Goal: Answer question/provide support: Share knowledge or assist other users

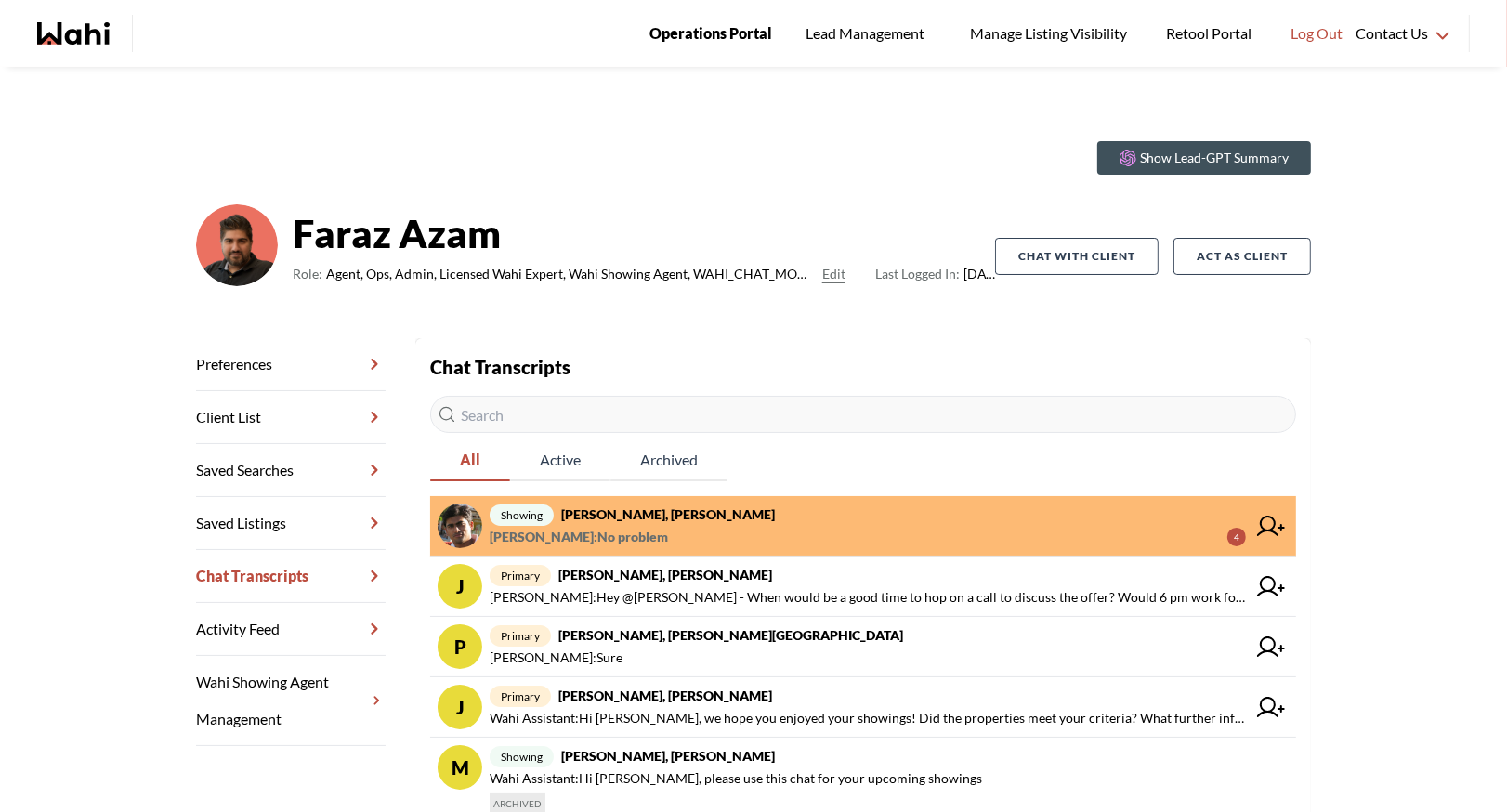
click at [695, 21] on span "Operations Portal" at bounding box center [710, 34] width 122 height 24
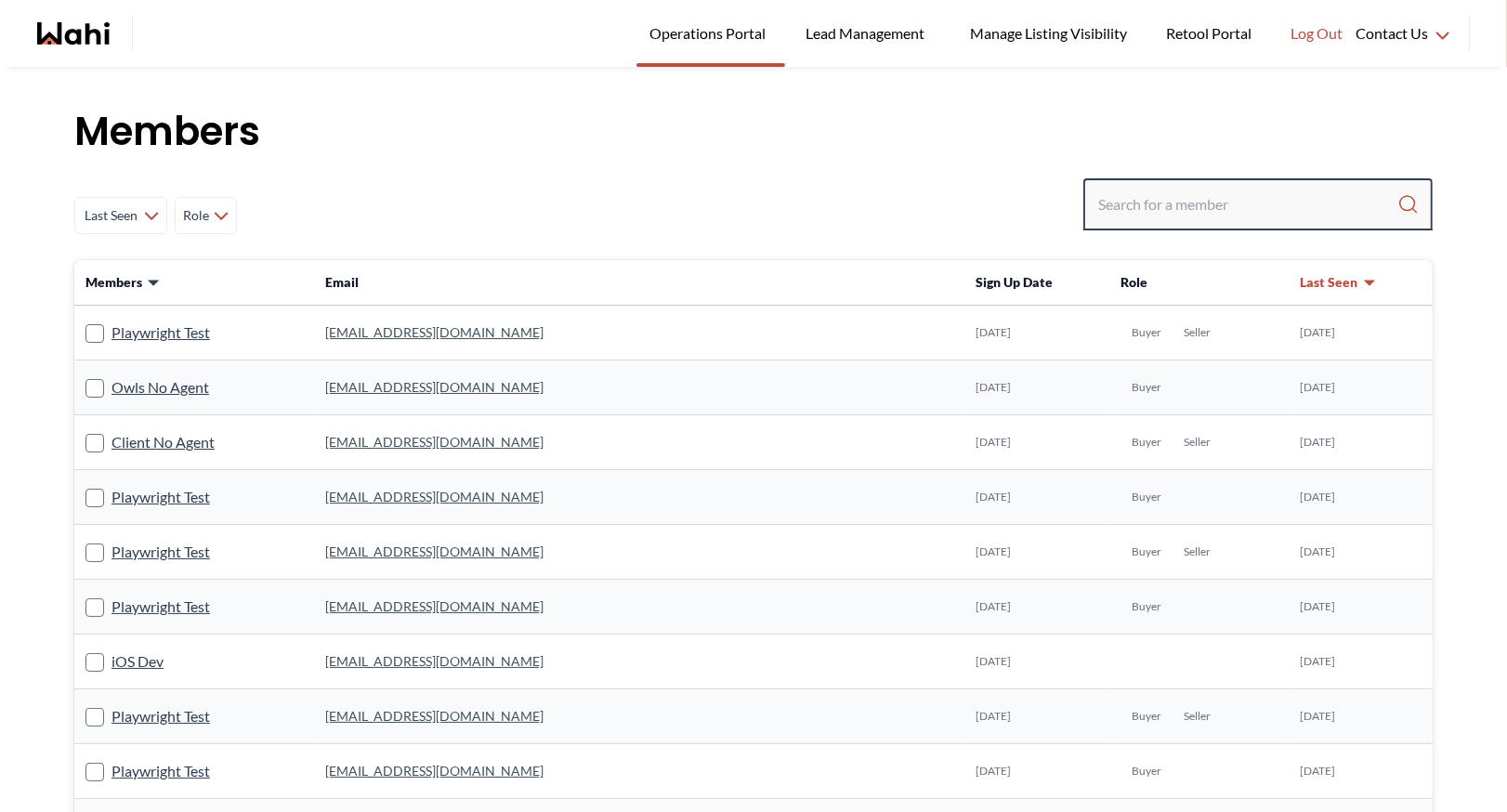
click at [1169, 201] on input "Search input" at bounding box center [1248, 205] width 299 height 34
type input "[PERSON_NAME]"
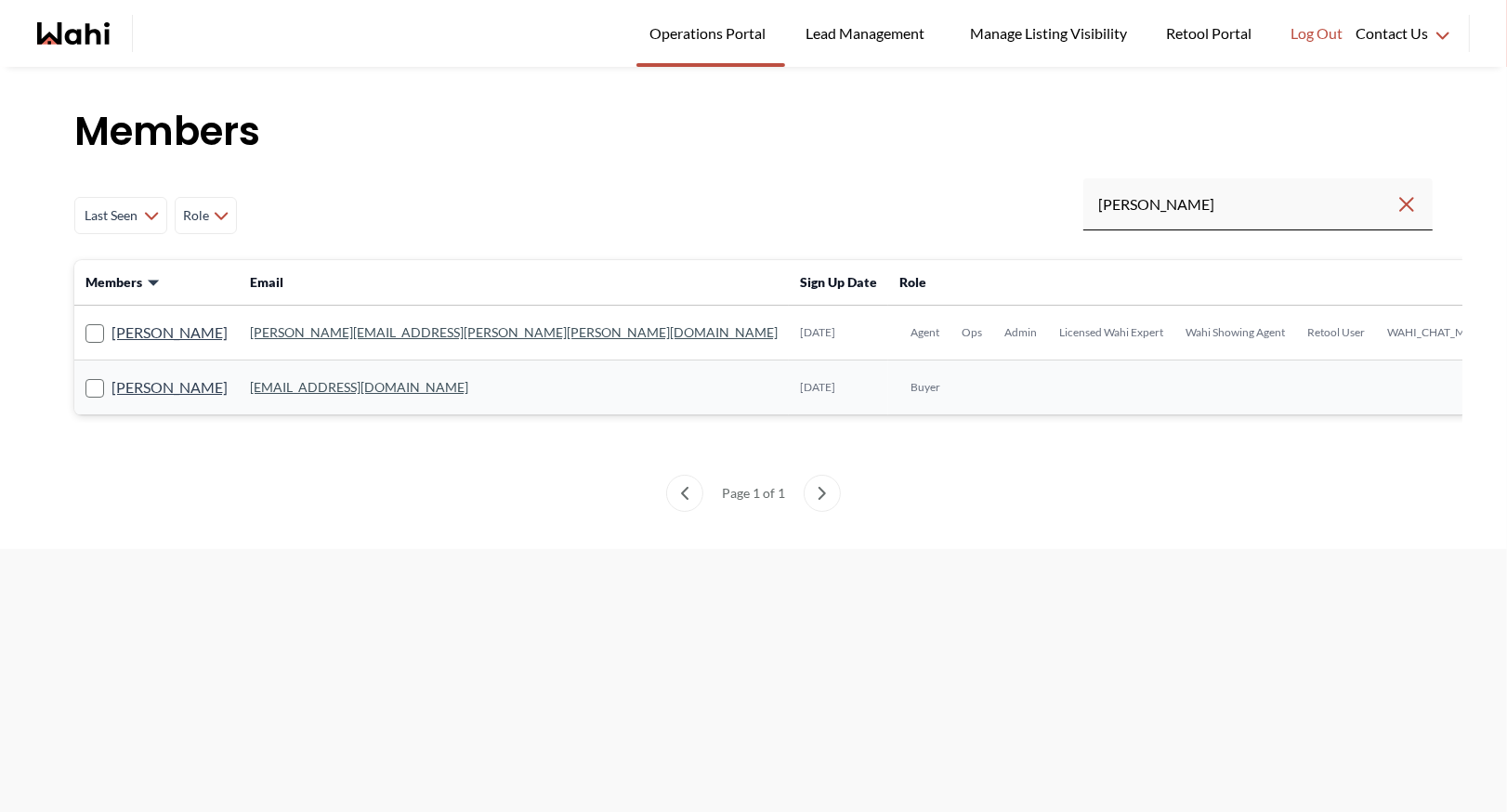
click at [303, 328] on link "[PERSON_NAME][EMAIL_ADDRESS][PERSON_NAME][PERSON_NAME][DOMAIN_NAME]" at bounding box center [513, 332] width 527 height 16
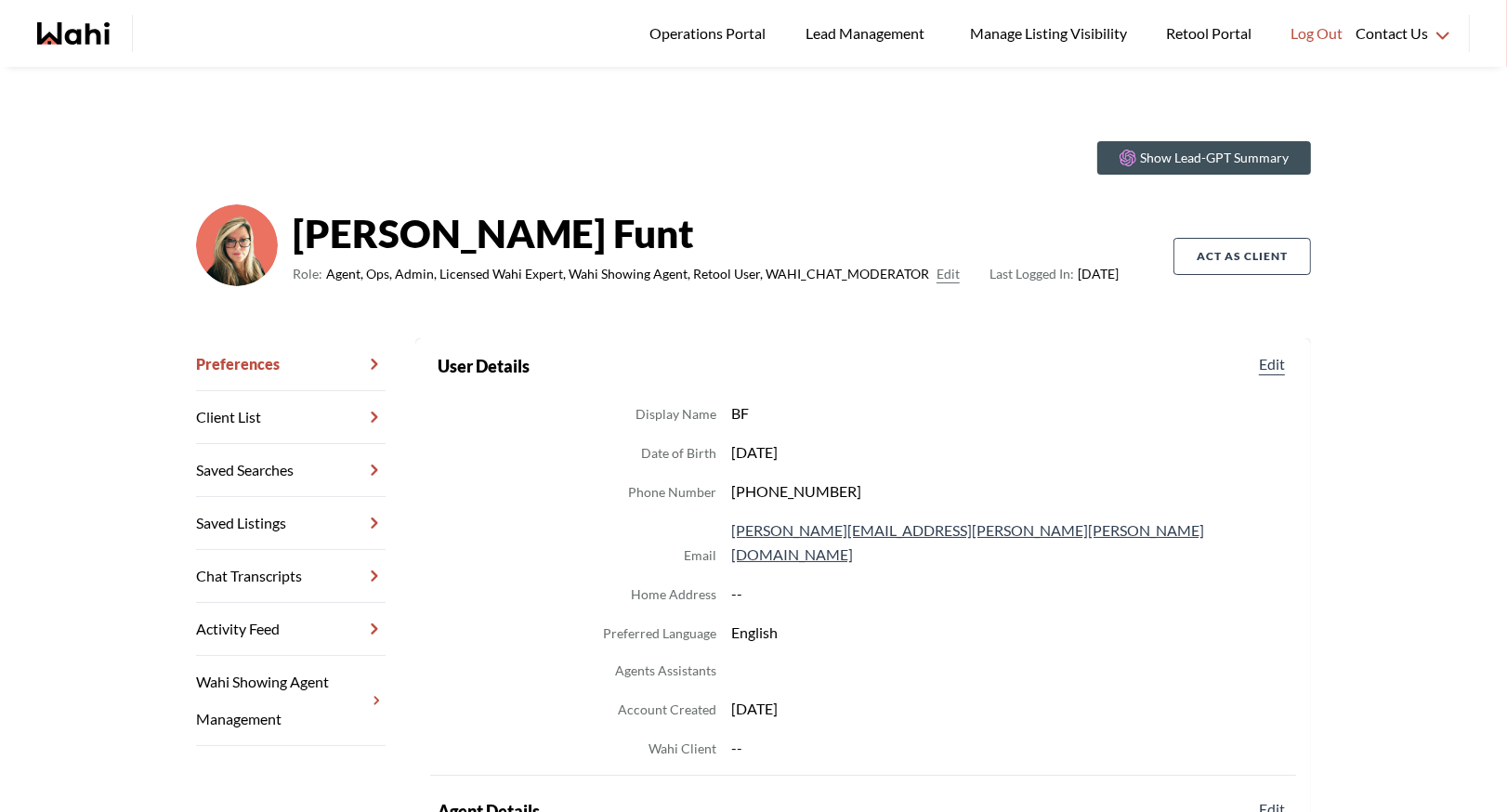
click at [282, 567] on link "Chat Transcripts" at bounding box center [291, 576] width 190 height 53
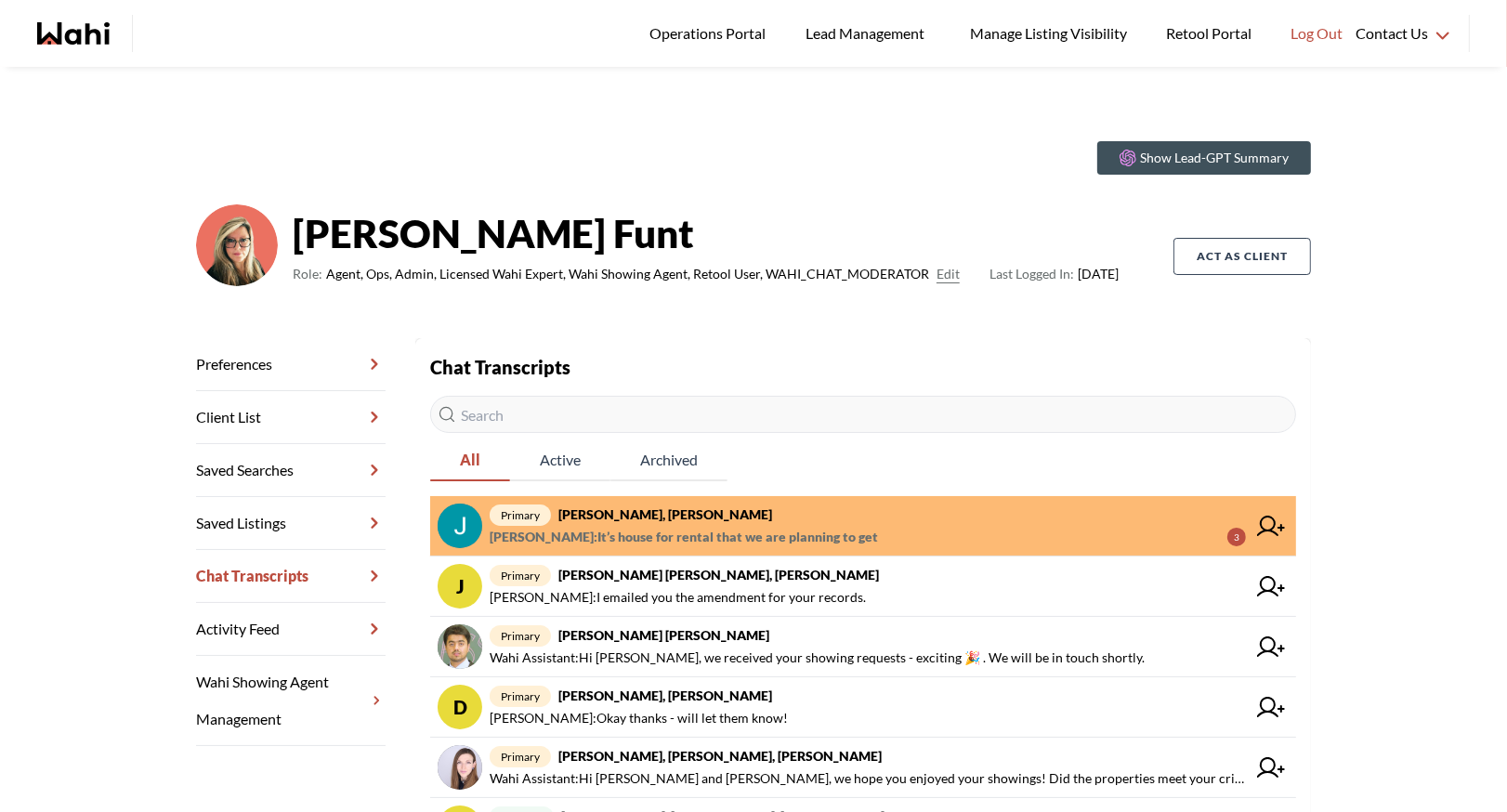
click at [709, 516] on strong "Jal Leonor, JayJay Dagumboy, Barb" at bounding box center [665, 514] width 214 height 16
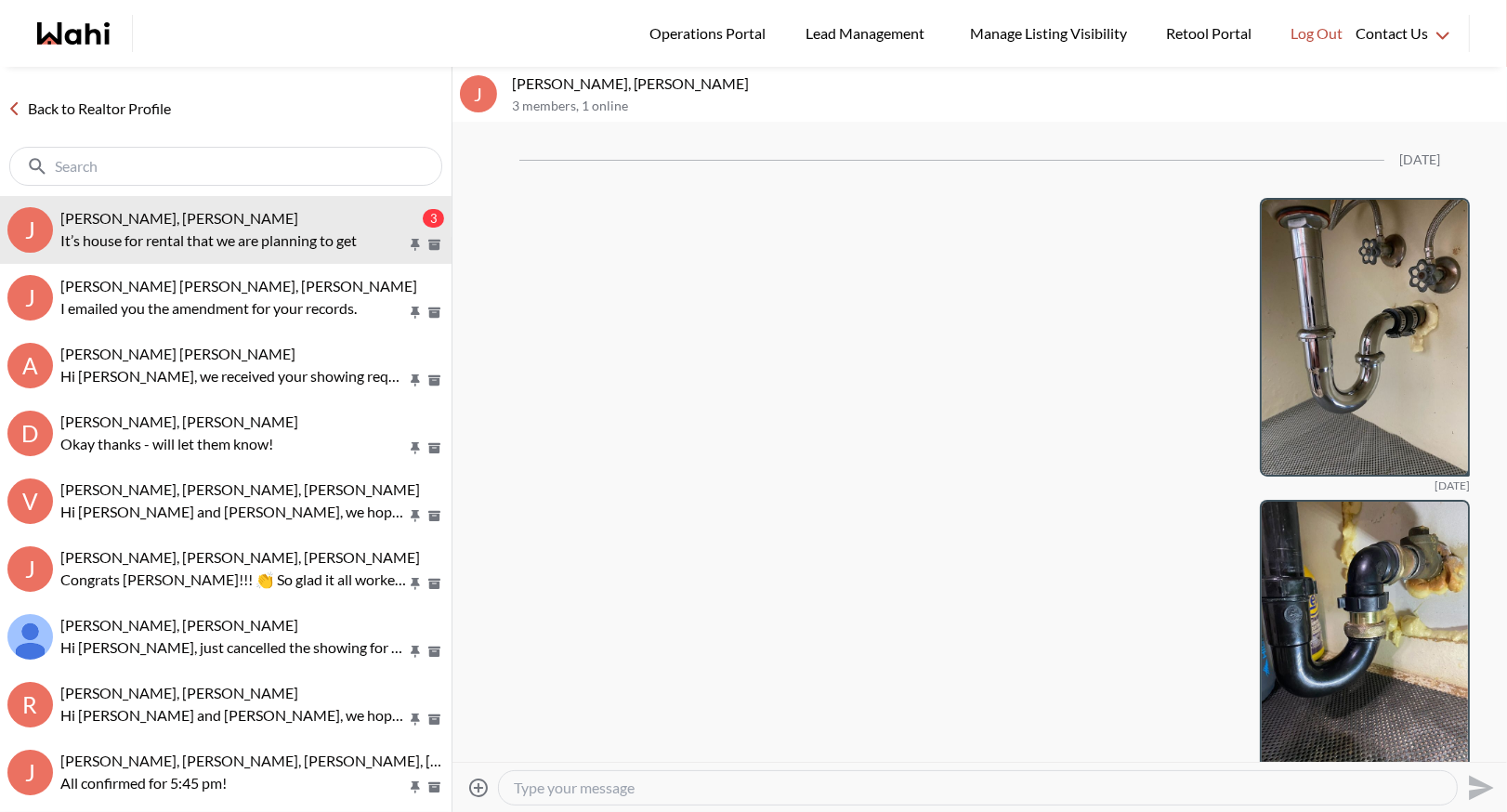
scroll to position [2761, 0]
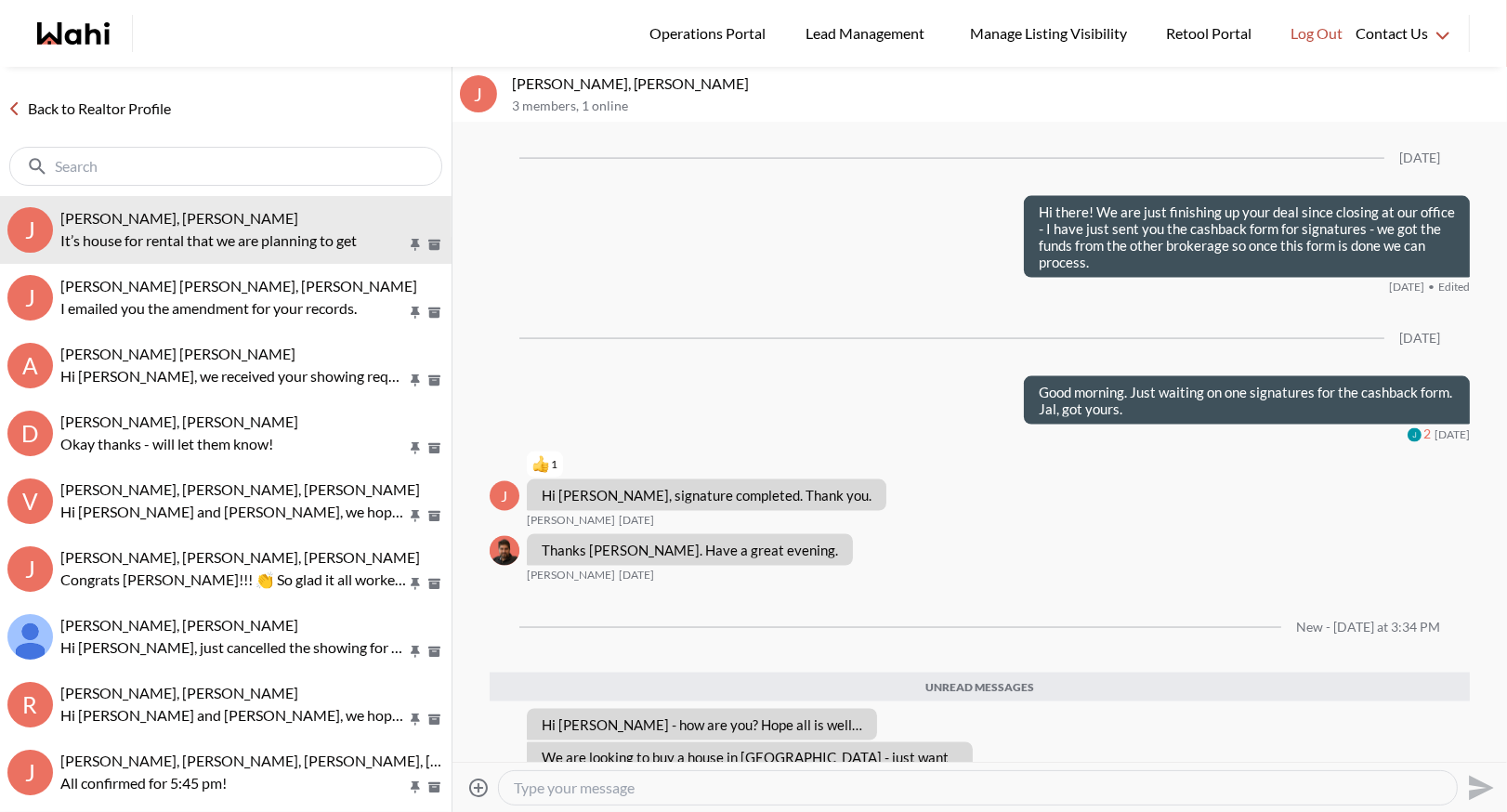
click at [538, 787] on textarea "Type your message" at bounding box center [978, 788] width 928 height 19
type textarea "O"
type textarea "I will look into this and get back to you asap"
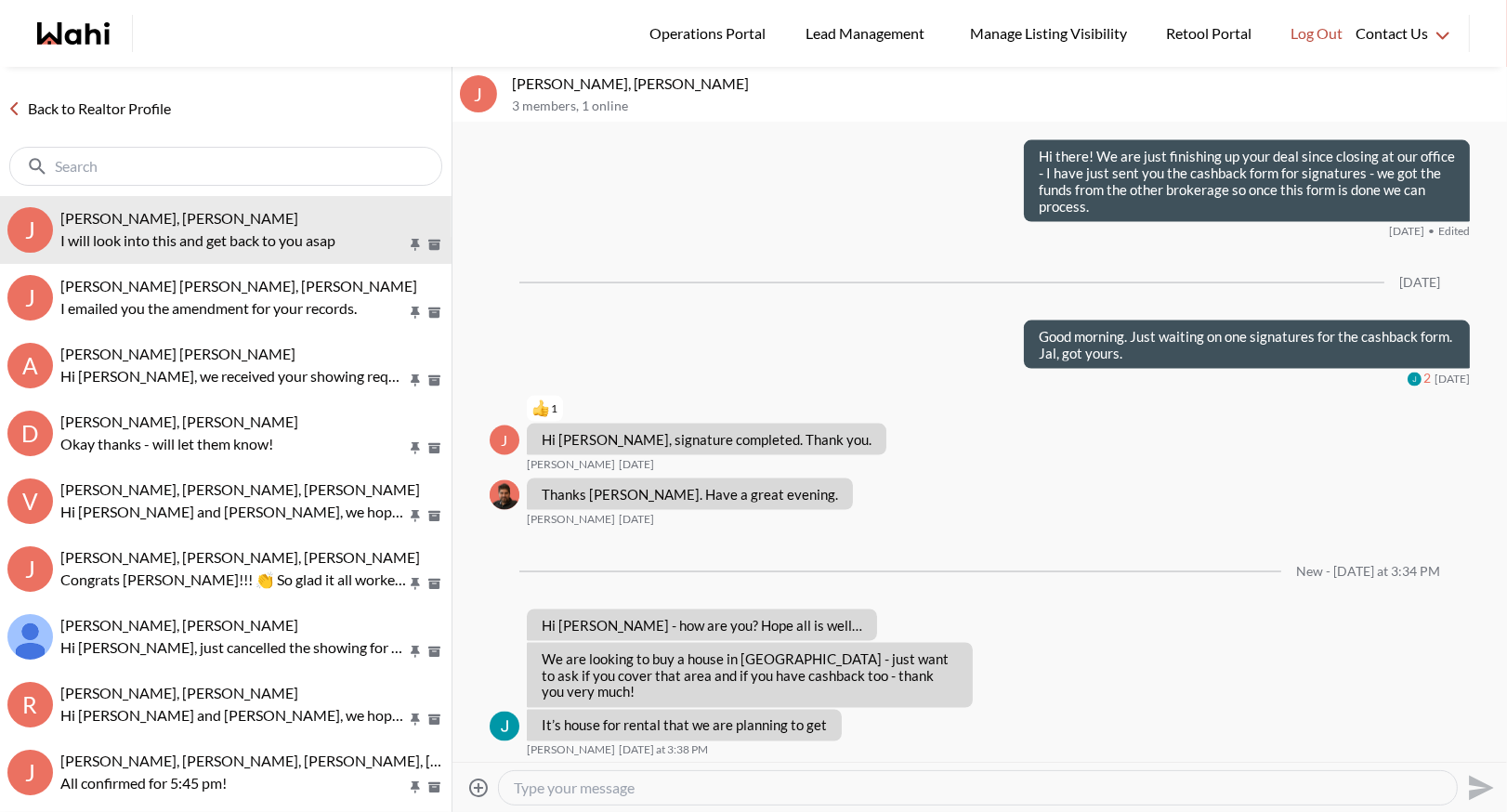
scroll to position [2772, 0]
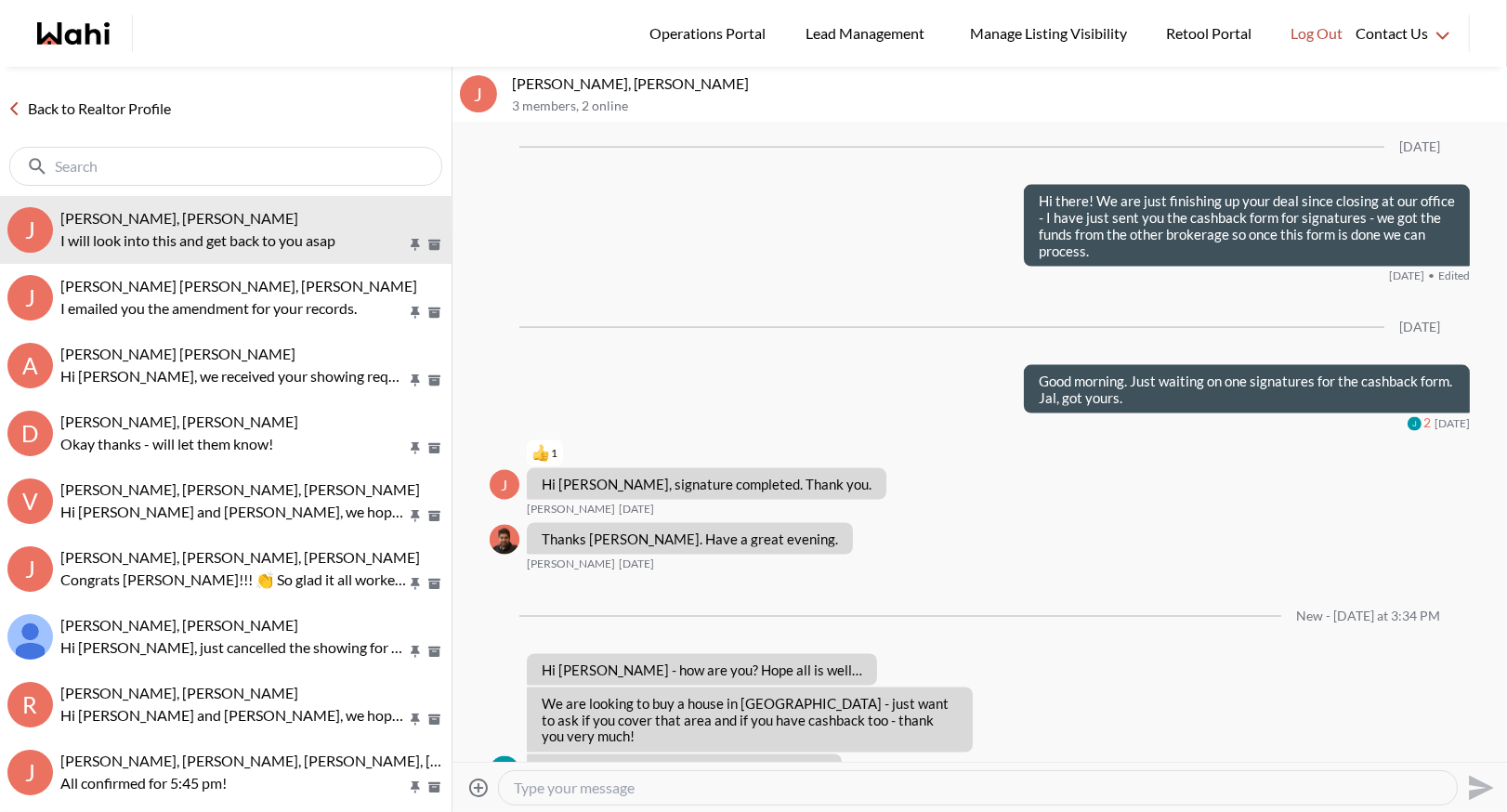
click at [557, 799] on div at bounding box center [978, 788] width 958 height 34
click at [552, 784] on textarea "Type your message" at bounding box center [978, 788] width 928 height 19
type textarea "Have you seen the house yet? or just starting a search"
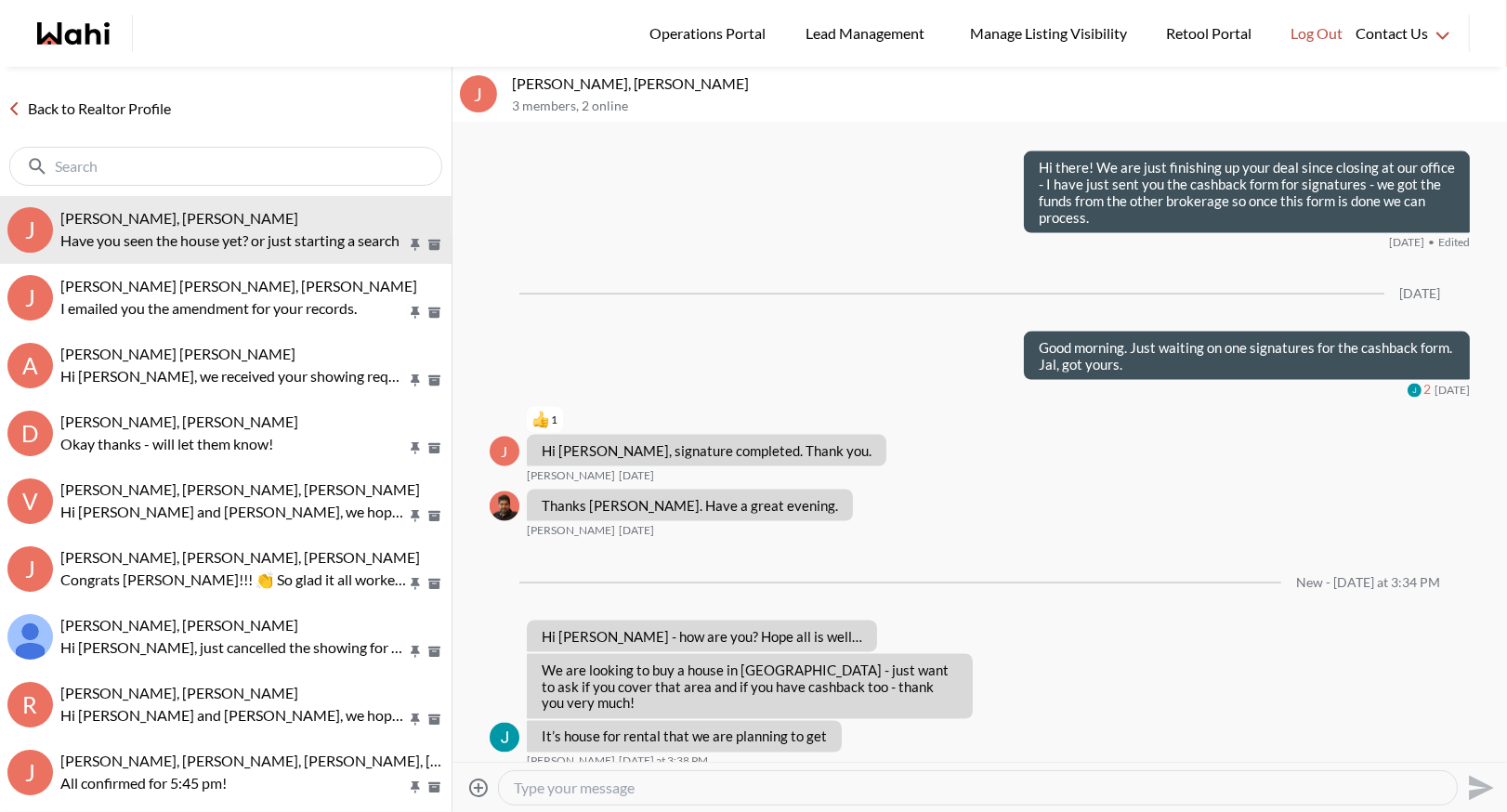
click at [214, 132] on div "Back to Realtor Profile" at bounding box center [225, 132] width 452 height 129
click at [41, 102] on link "Back to Realtor Profile" at bounding box center [89, 108] width 179 height 24
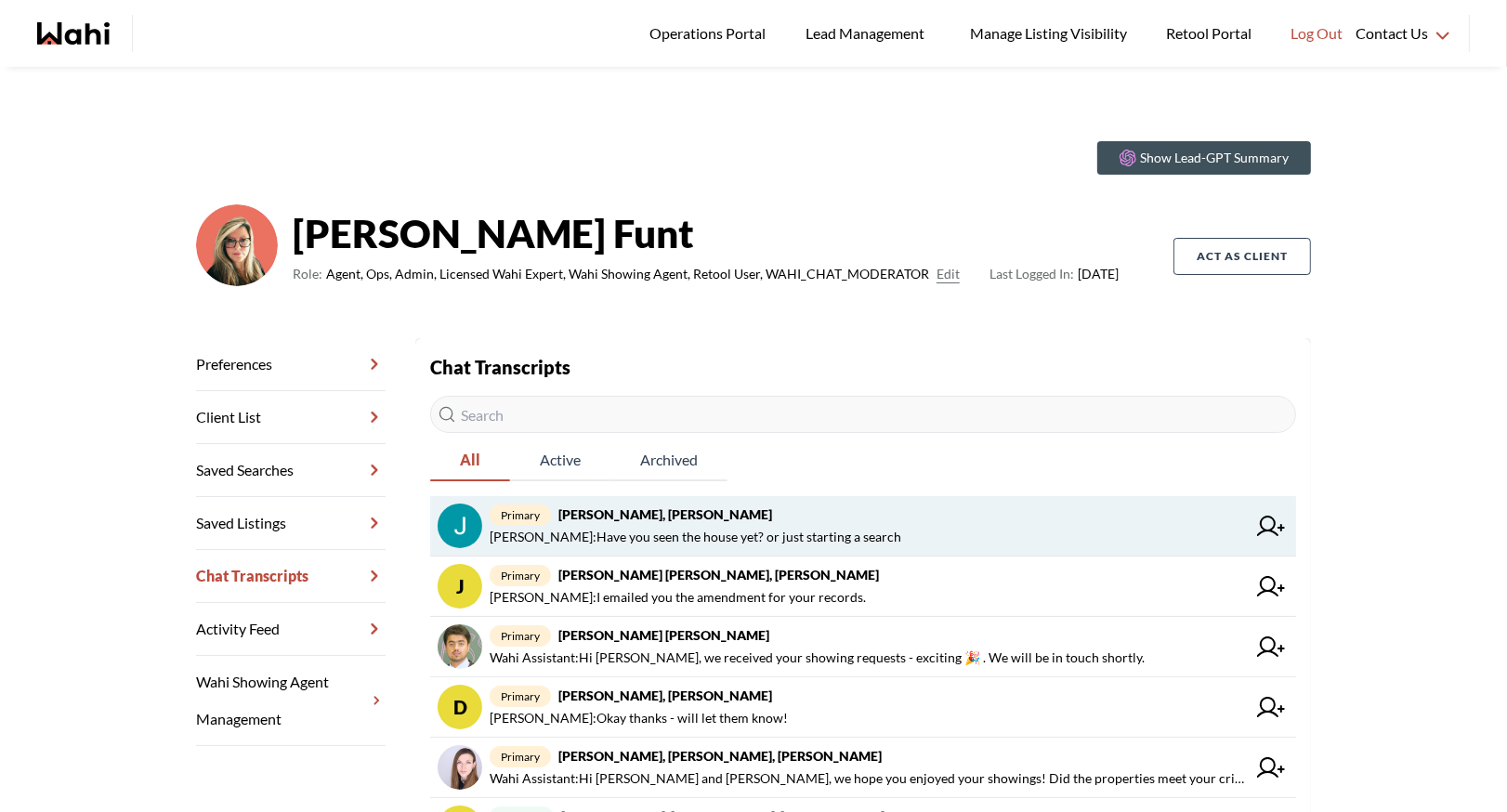
click at [678, 522] on span "primary Jal Leonor, JayJay Dagumboy, Barb" at bounding box center [868, 515] width 756 height 22
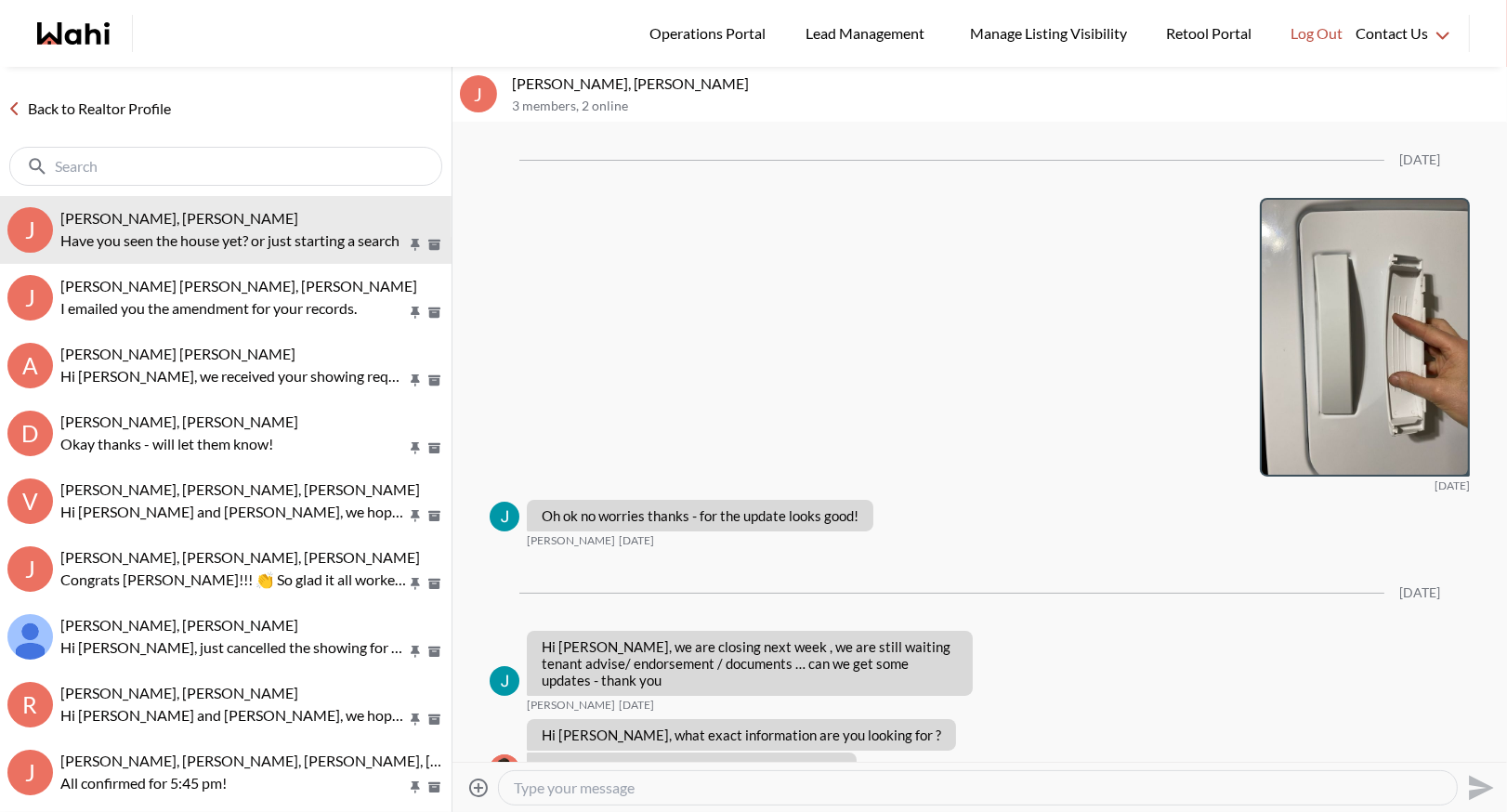
scroll to position [2201, 0]
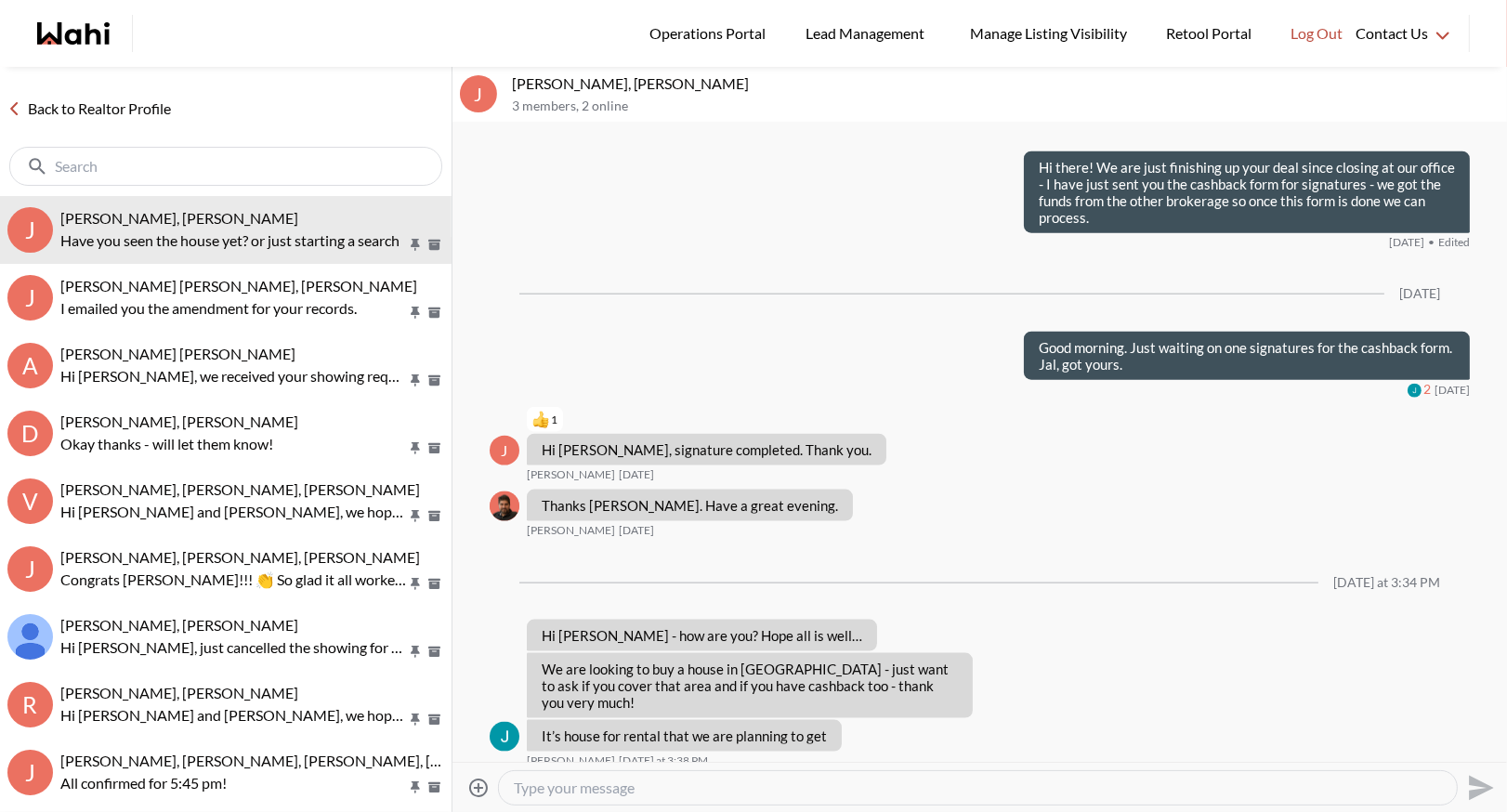
click at [594, 787] on textarea "Type your message" at bounding box center [978, 788] width 928 height 19
type textarea "W"
type textarea "I can refer you to one of our area experts for Windsor"
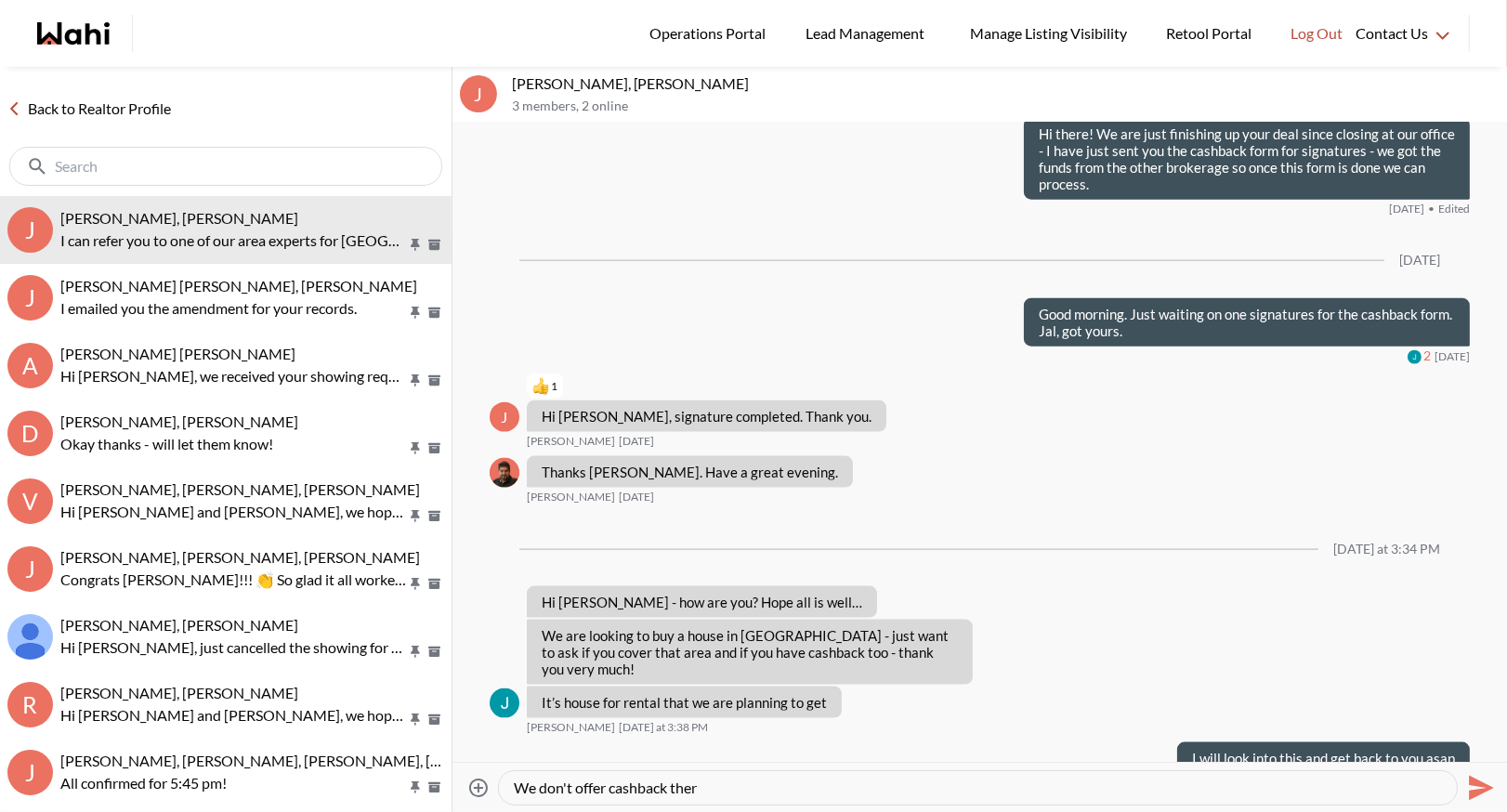
type textarea "We don't offer cashback there"
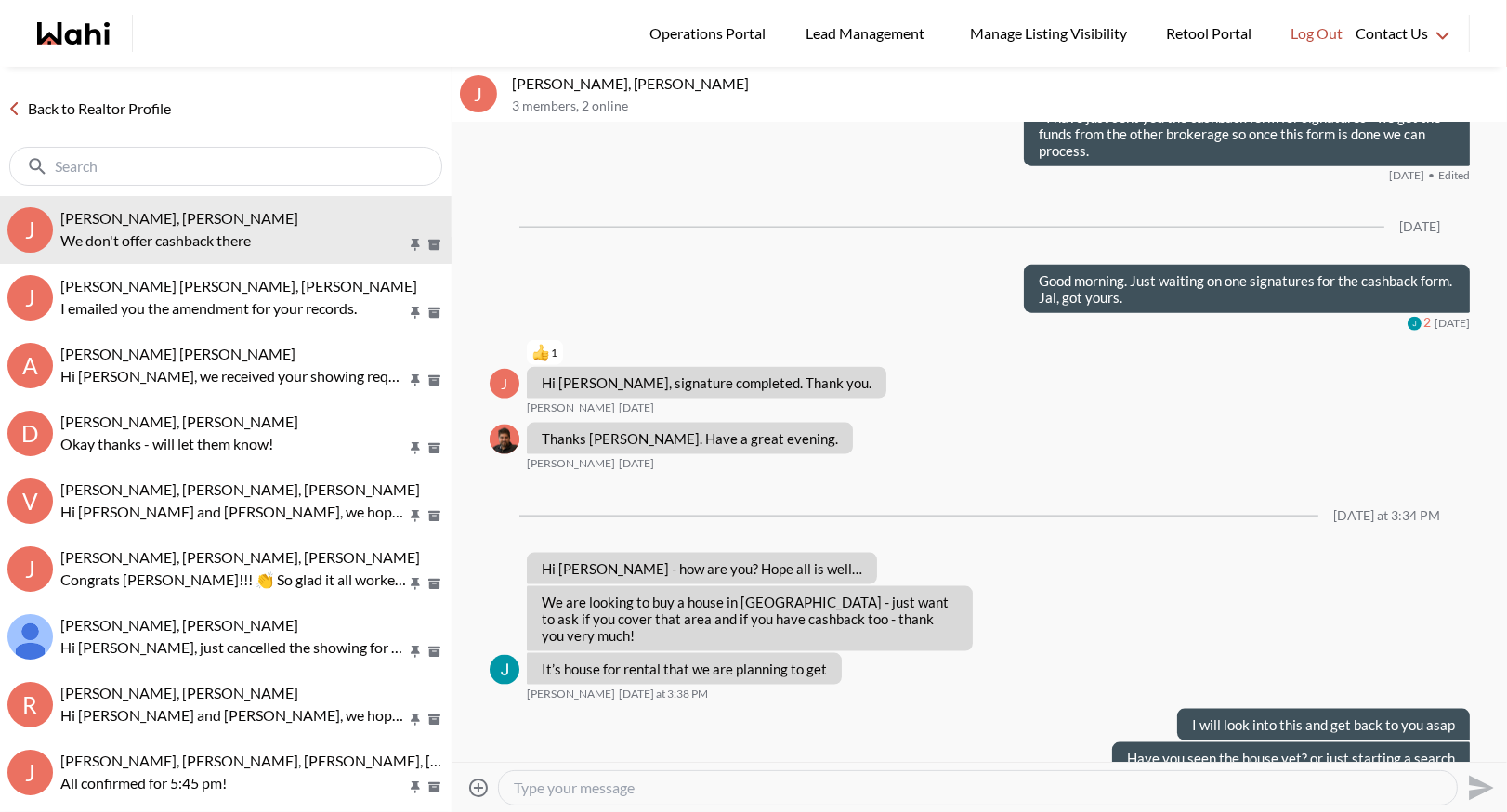
click at [121, 102] on link "Back to Realtor Profile" at bounding box center [89, 108] width 179 height 24
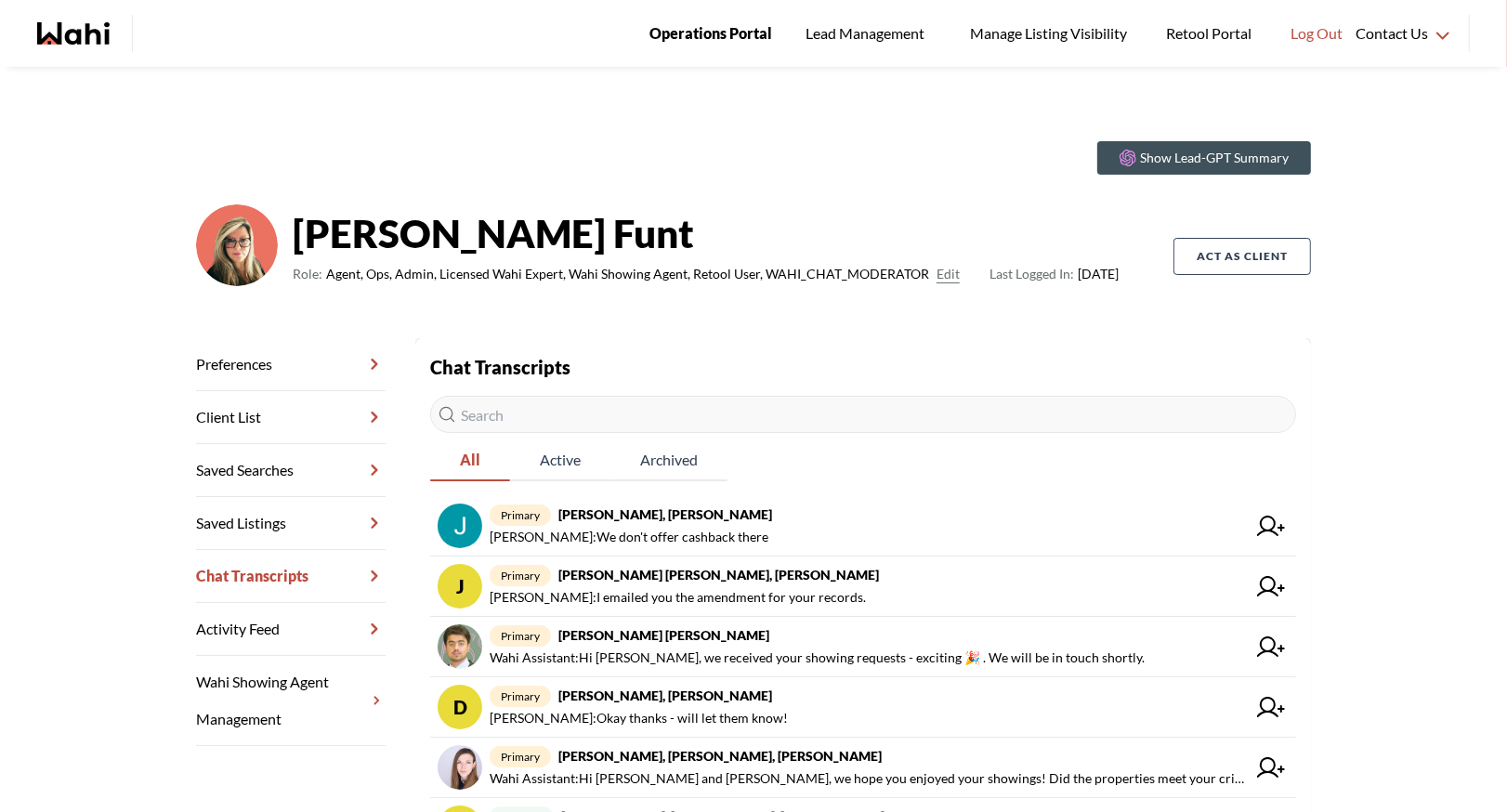
click at [680, 32] on span "Operations Portal" at bounding box center [710, 34] width 122 height 24
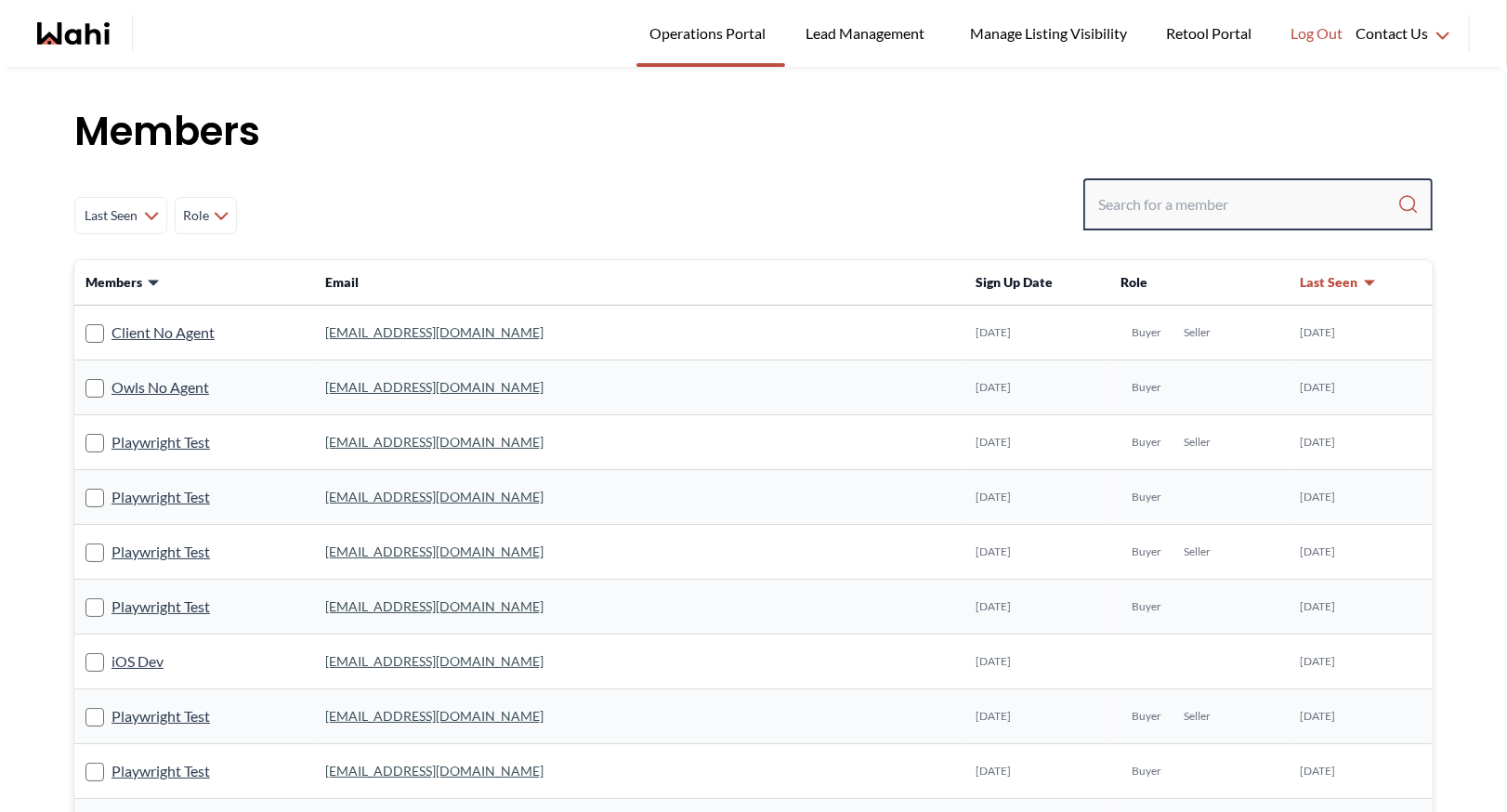
drag, startPoint x: 1149, startPoint y: 201, endPoint x: 1148, endPoint y: 190, distance: 11.0
click at [1149, 201] on input "Search input" at bounding box center [1248, 205] width 299 height 34
type input "[PERSON_NAME]"
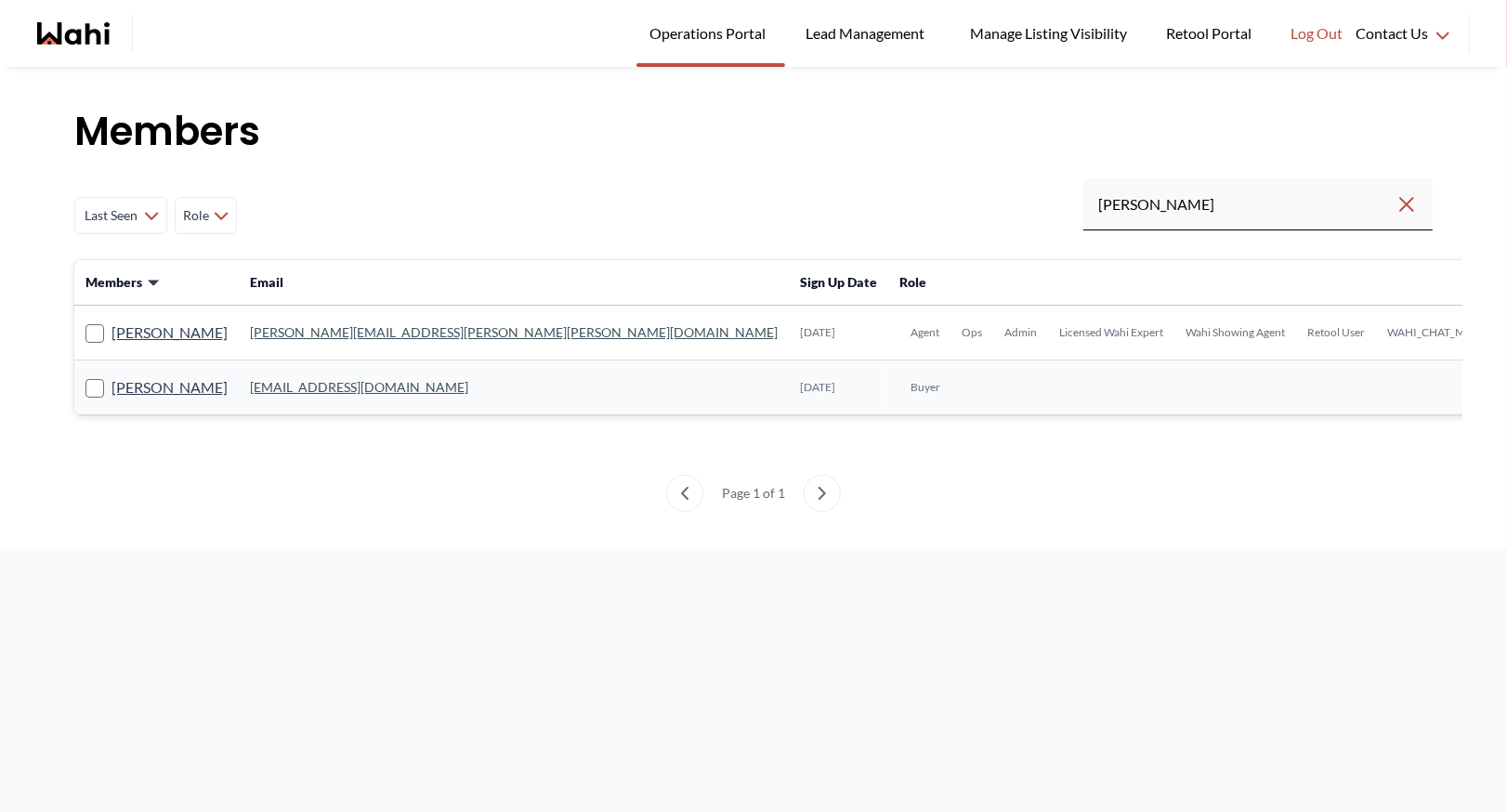
click at [283, 331] on link "[PERSON_NAME][EMAIL_ADDRESS][PERSON_NAME][PERSON_NAME][DOMAIN_NAME]" at bounding box center [513, 332] width 527 height 16
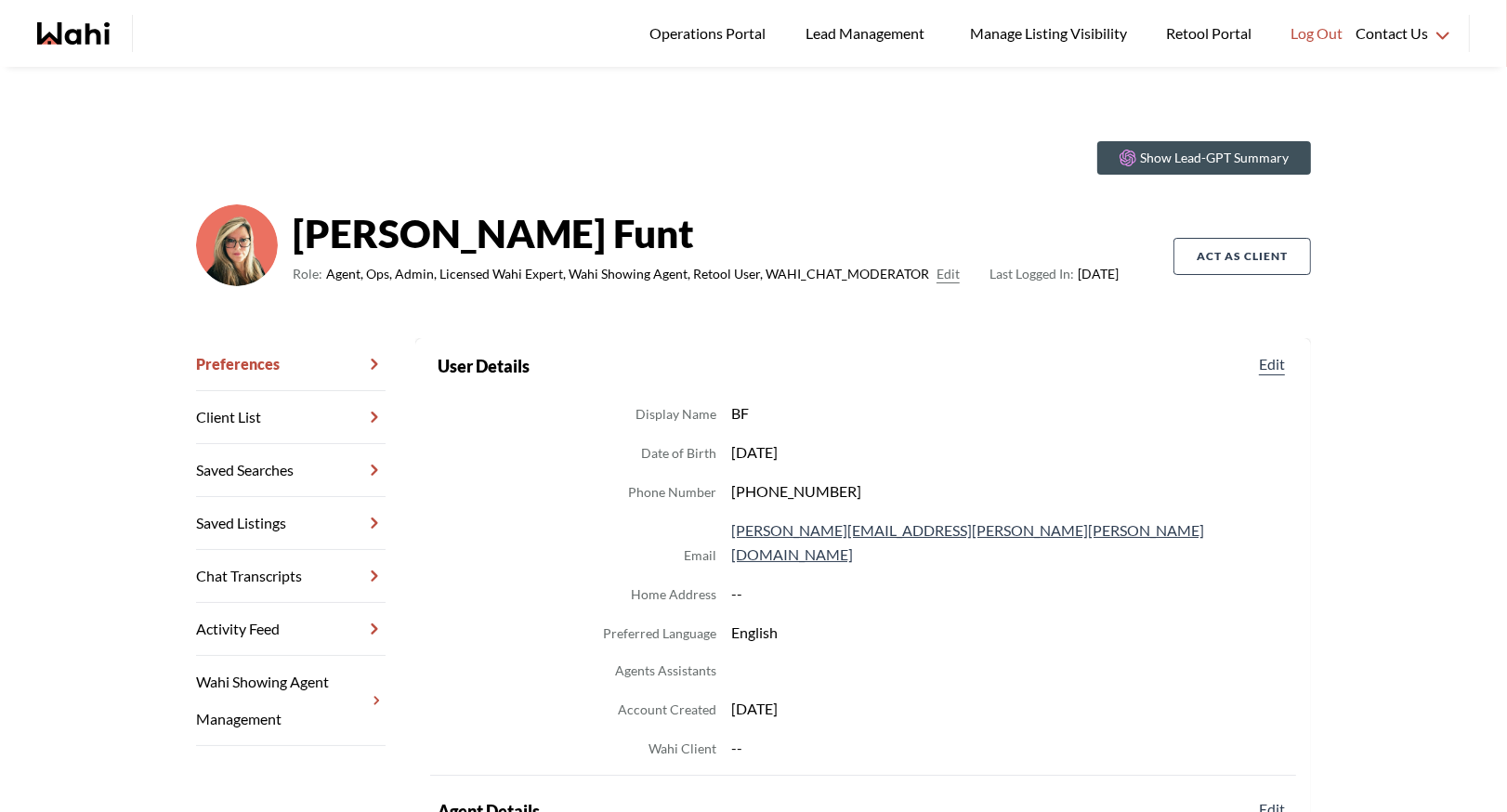
click at [263, 564] on link "Chat Transcripts" at bounding box center [291, 576] width 190 height 53
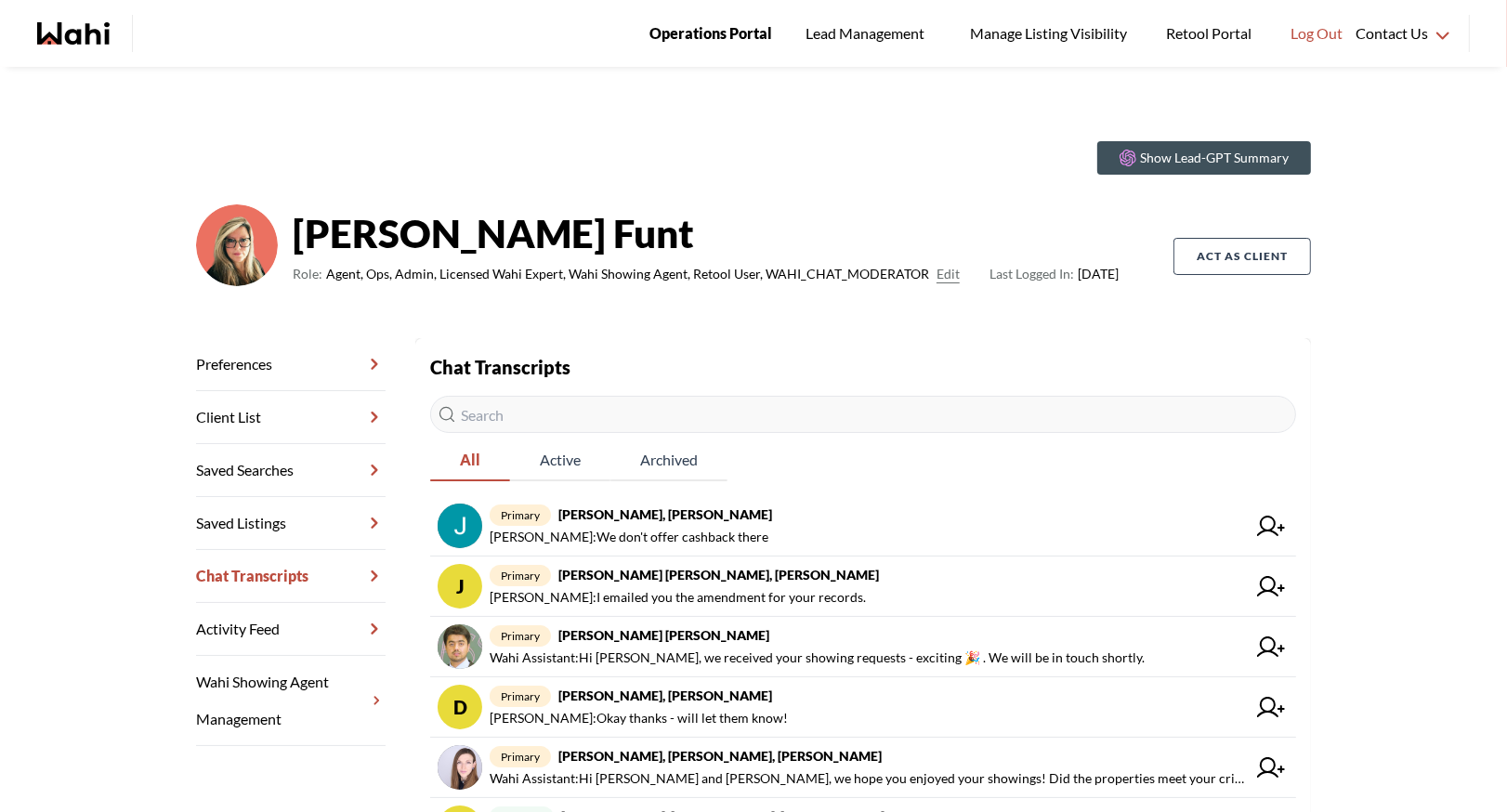
click at [701, 49] on link "Operations Portal" at bounding box center [710, 34] width 149 height 67
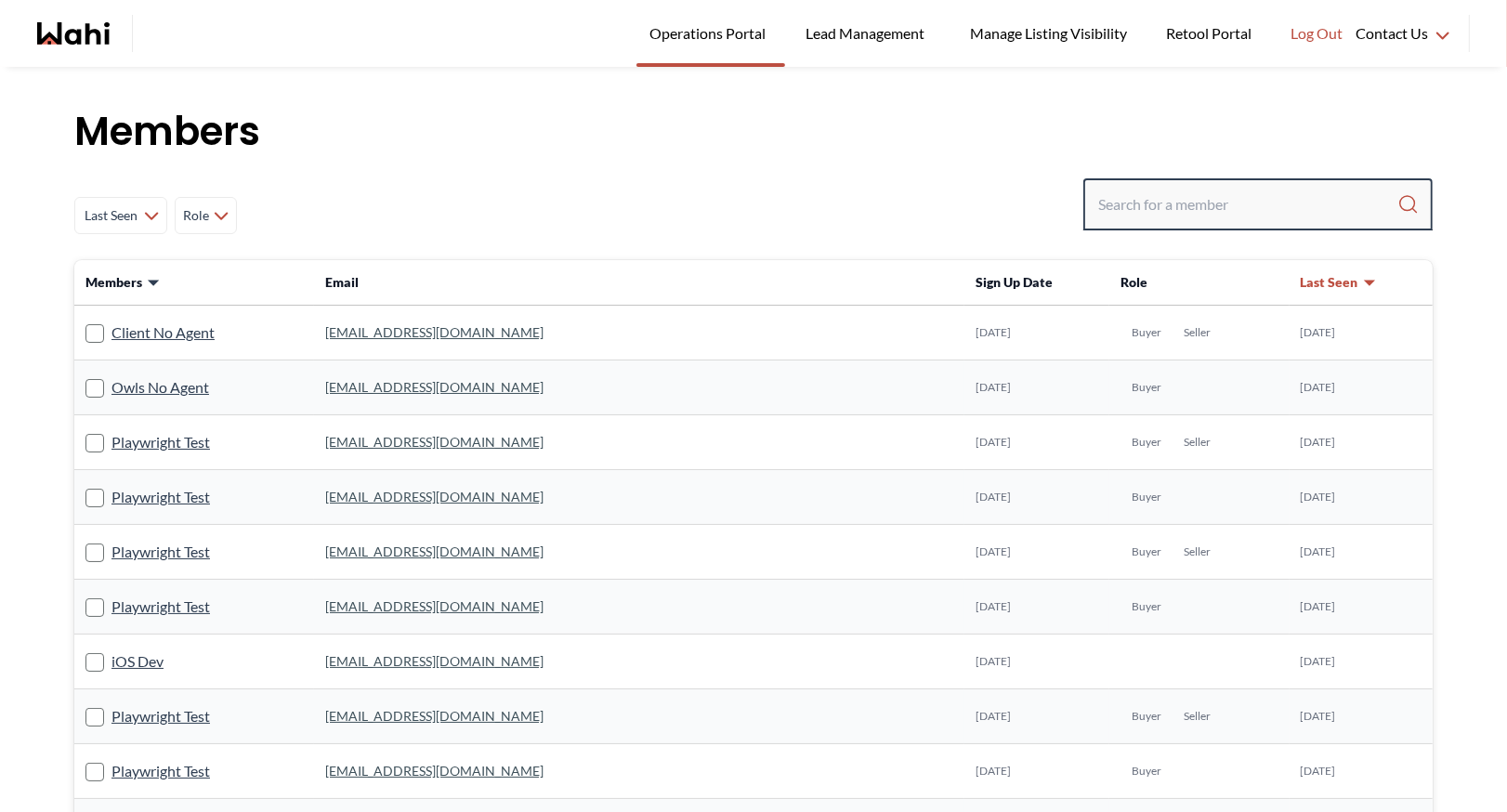
click at [1118, 212] on input "Search input" at bounding box center [1248, 205] width 299 height 34
type input "b"
type input "barbara funt"
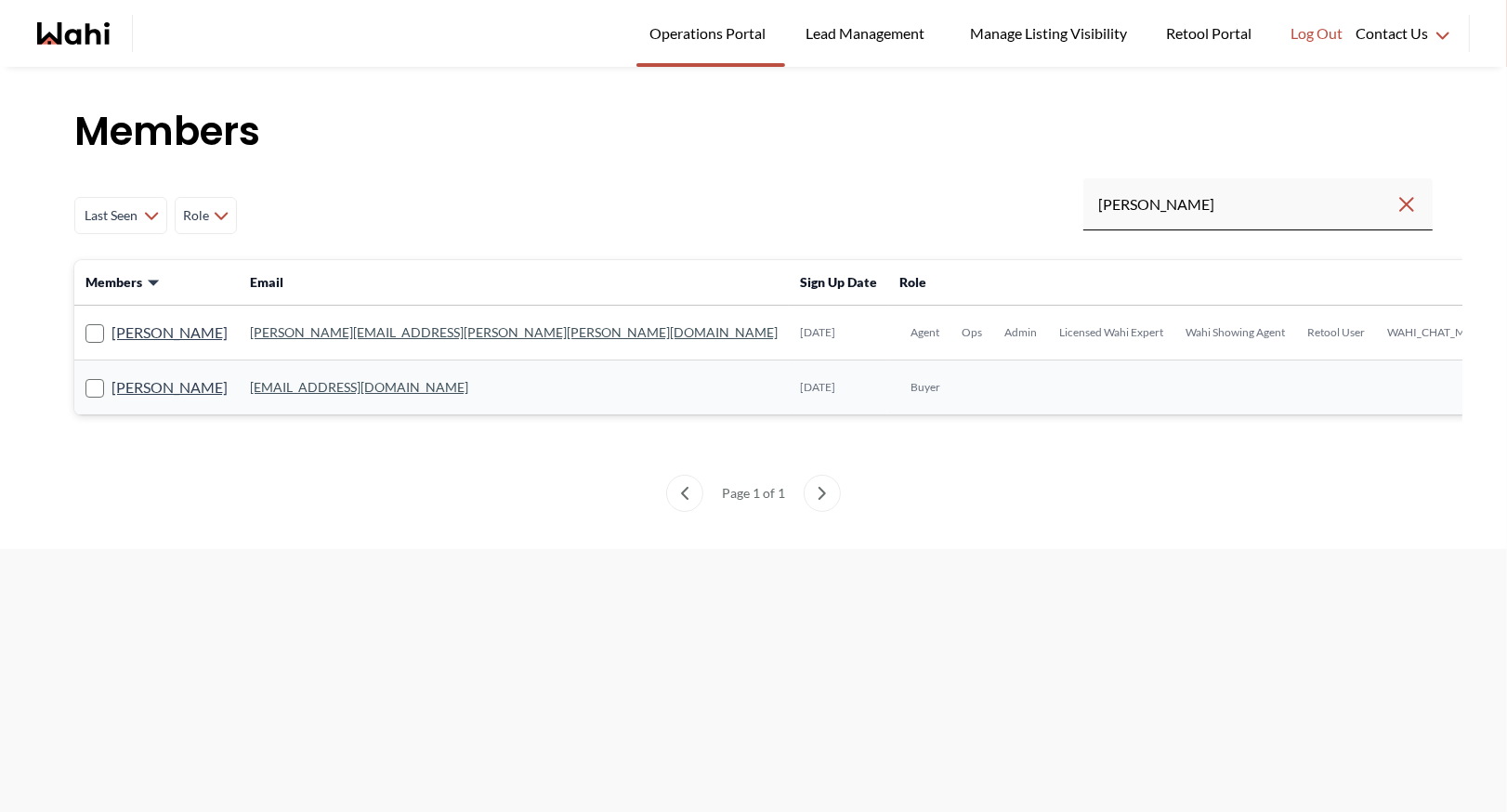
click at [302, 328] on link "barb.funt@wahi.com" at bounding box center [513, 332] width 527 height 16
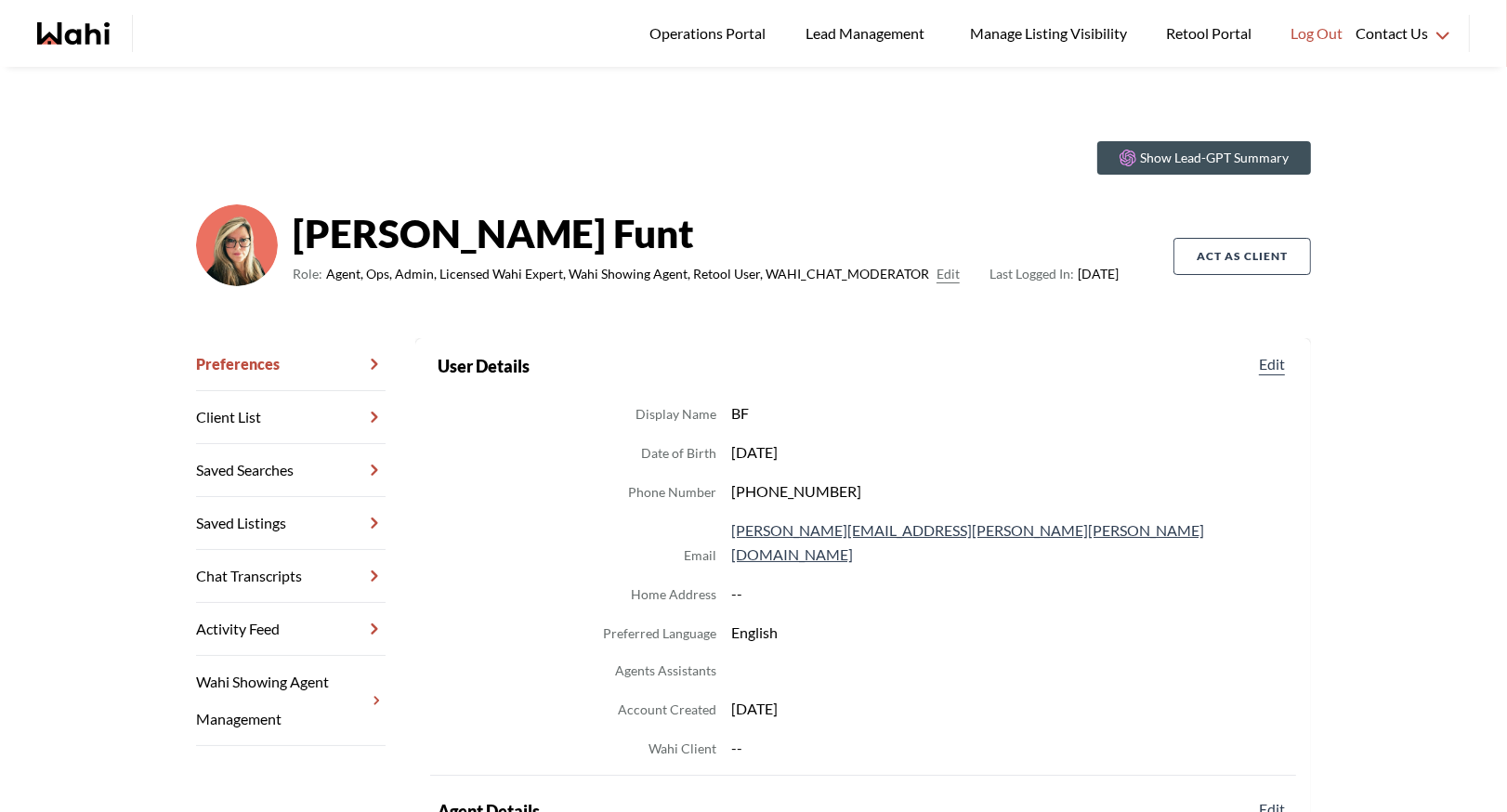
click at [275, 566] on link "Chat Transcripts" at bounding box center [291, 576] width 190 height 53
